Goal: Navigation & Orientation: Find specific page/section

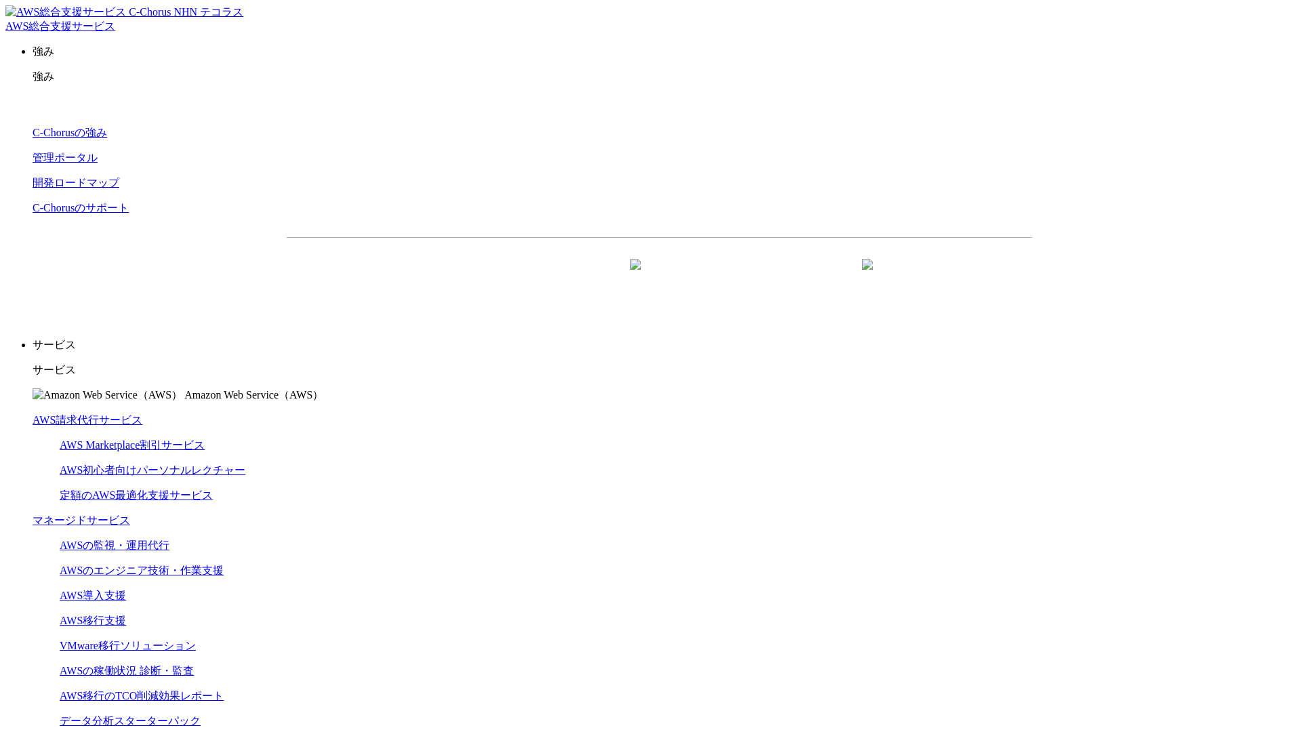
scroll to position [4060, 0]
